Goal: Information Seeking & Learning: Understand process/instructions

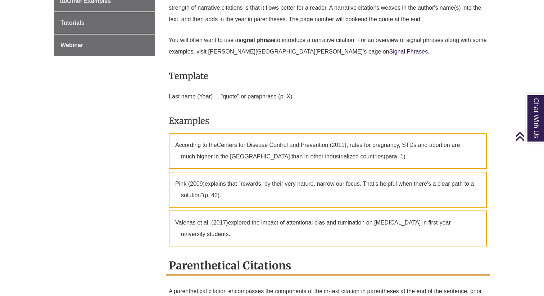
scroll to position [504, 0]
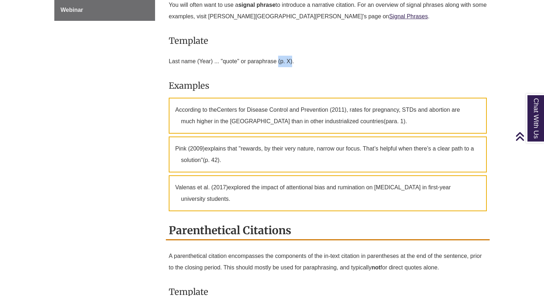
drag, startPoint x: 279, startPoint y: 73, endPoint x: 292, endPoint y: 73, distance: 12.9
click at [292, 70] on p "Last name (Year) ... "quote" or paraphrase (p. X)." at bounding box center [328, 61] width 318 height 17
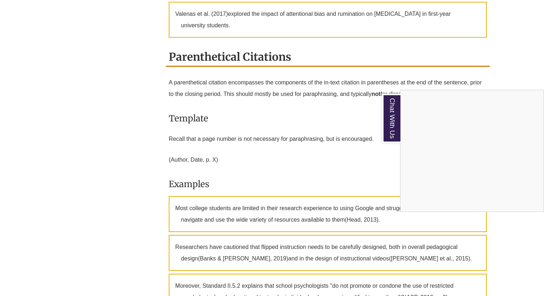
scroll to position [693, 0]
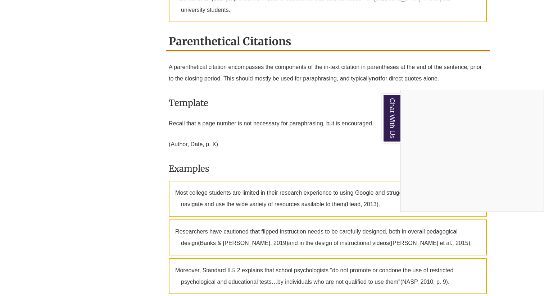
drag, startPoint x: 167, startPoint y: 156, endPoint x: 205, endPoint y: 155, distance: 38.1
click at [205, 155] on div "Chat With Us" at bounding box center [272, 148] width 544 height 296
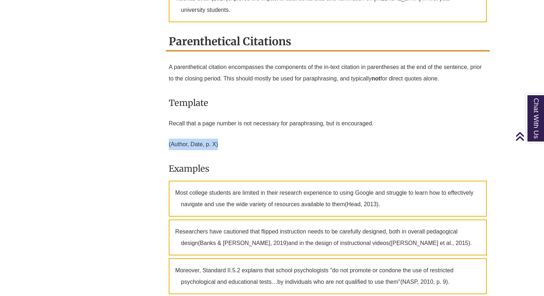
drag, startPoint x: 228, startPoint y: 154, endPoint x: 166, endPoint y: 157, distance: 62.3
click at [166, 157] on div "A parenthetical citation encompasses the components of the in-text citation in …" at bounding box center [328, 178] width 324 height 239
click at [211, 153] on p "(Author, Date, p. X)" at bounding box center [328, 144] width 318 height 17
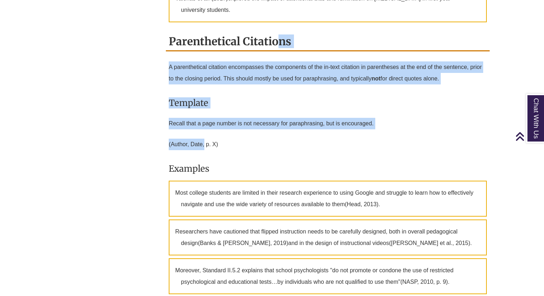
drag, startPoint x: 204, startPoint y: 156, endPoint x: 163, endPoint y: 158, distance: 40.7
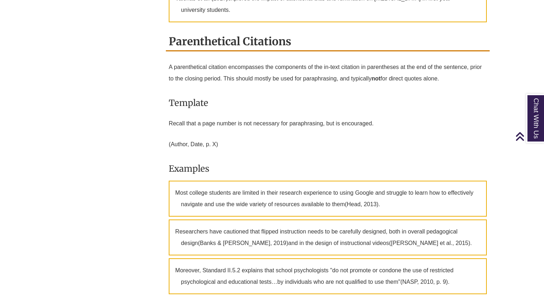
click at [166, 157] on div "A parenthetical citation encompasses the components of the in-text citation in …" at bounding box center [328, 178] width 324 height 239
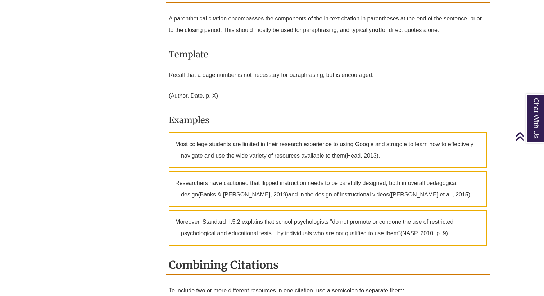
scroll to position [746, 0]
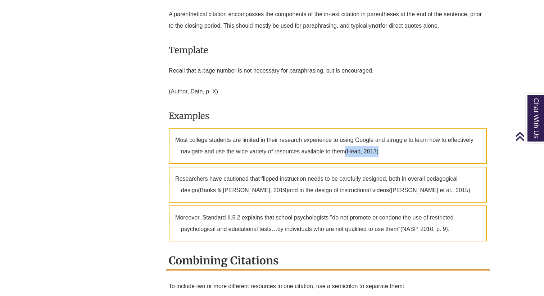
drag, startPoint x: 346, startPoint y: 162, endPoint x: 380, endPoint y: 163, distance: 34.2
click at [380, 163] on p "Most college students are limited in their research experience to using Google …" at bounding box center [328, 146] width 318 height 36
copy span "(Head, 2013)"
